Goal: Navigation & Orientation: Find specific page/section

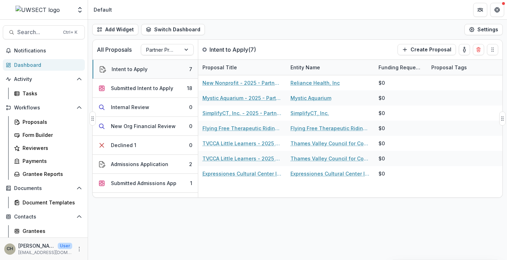
click at [151, 69] on button "Intent to Apply 7" at bounding box center [145, 69] width 105 height 19
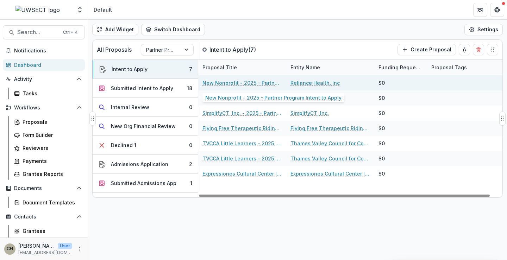
click at [233, 82] on link "New Nonprofit - 2025 - Partner Program Intent to Apply" at bounding box center [243, 82] width 80 height 7
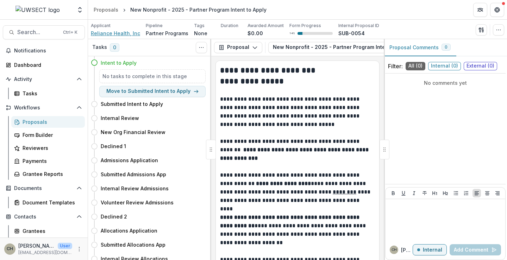
click at [99, 33] on span "Reliance Health, Inc" at bounding box center [115, 33] width 49 height 7
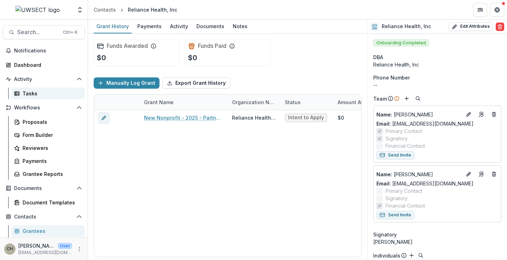
click at [31, 91] on div "Tasks" at bounding box center [51, 93] width 57 height 7
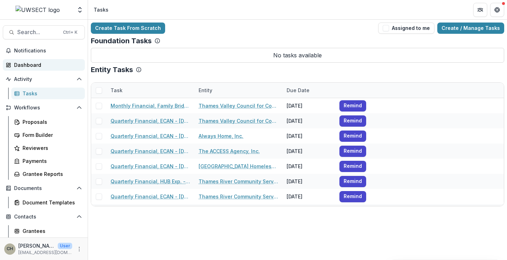
click at [32, 65] on div "Dashboard" at bounding box center [46, 64] width 65 height 7
